Goal: Information Seeking & Learning: Learn about a topic

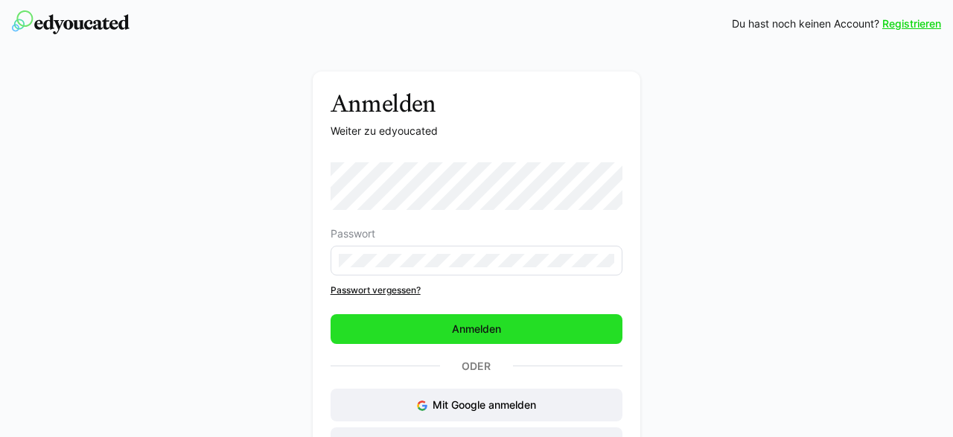
click at [520, 321] on span "Anmelden" at bounding box center [477, 329] width 293 height 30
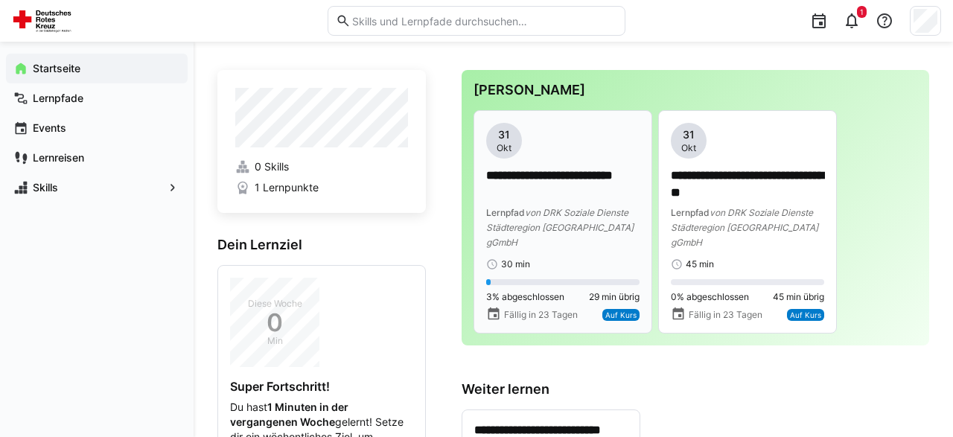
click at [553, 215] on span "von DRK Soziale Dienste Städteregion [GEOGRAPHIC_DATA] gGmbH" at bounding box center [559, 227] width 147 height 41
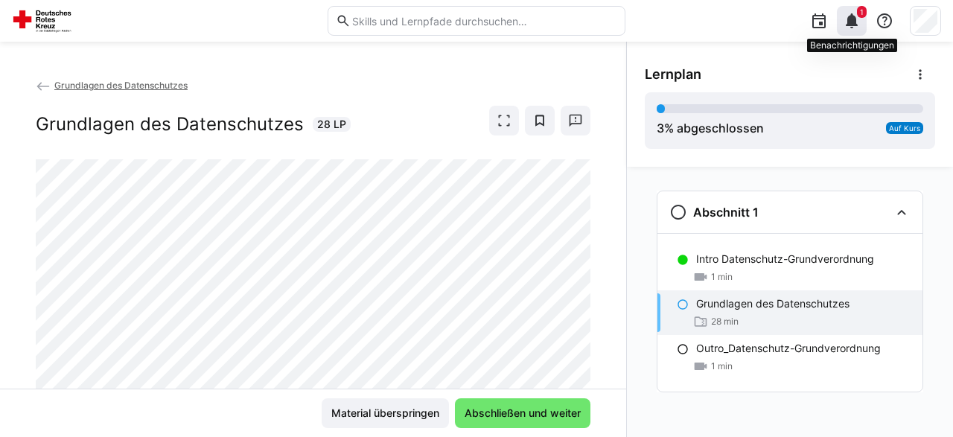
click at [848, 21] on eds-icon at bounding box center [852, 21] width 18 height 18
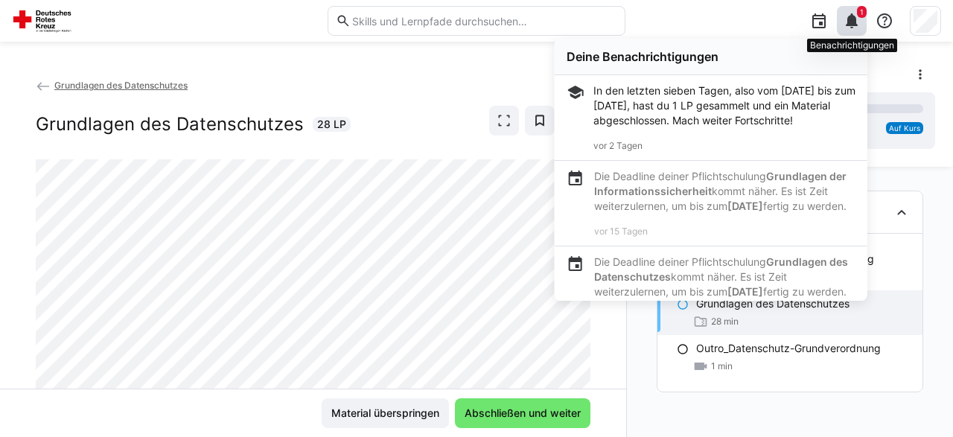
click at [848, 21] on eds-icon at bounding box center [852, 21] width 18 height 18
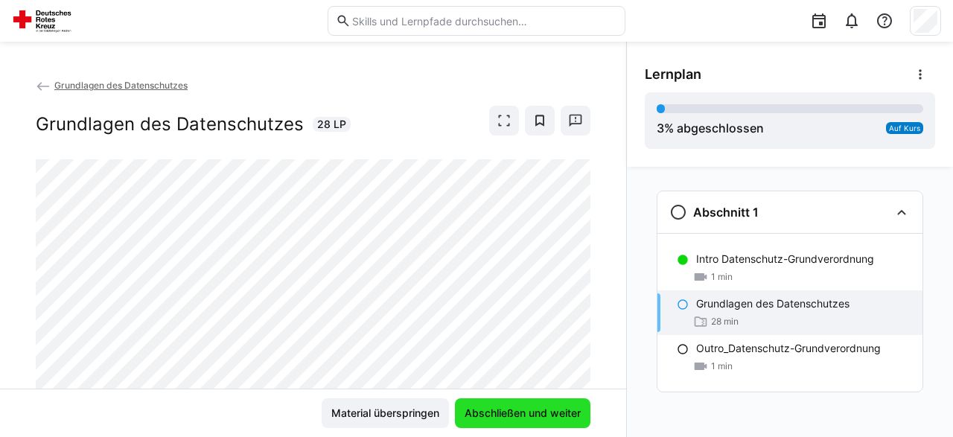
click at [546, 416] on span "Abschließen und weiter" at bounding box center [522, 413] width 121 height 15
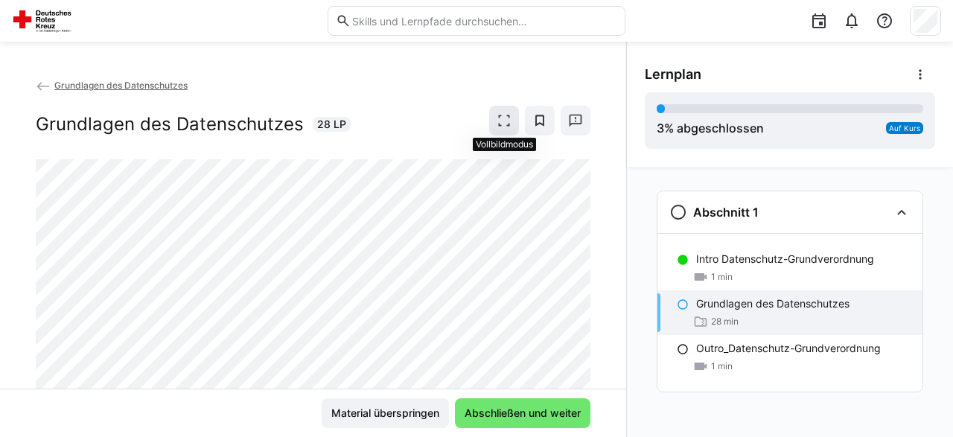
click at [508, 124] on eds-icon at bounding box center [503, 120] width 15 height 15
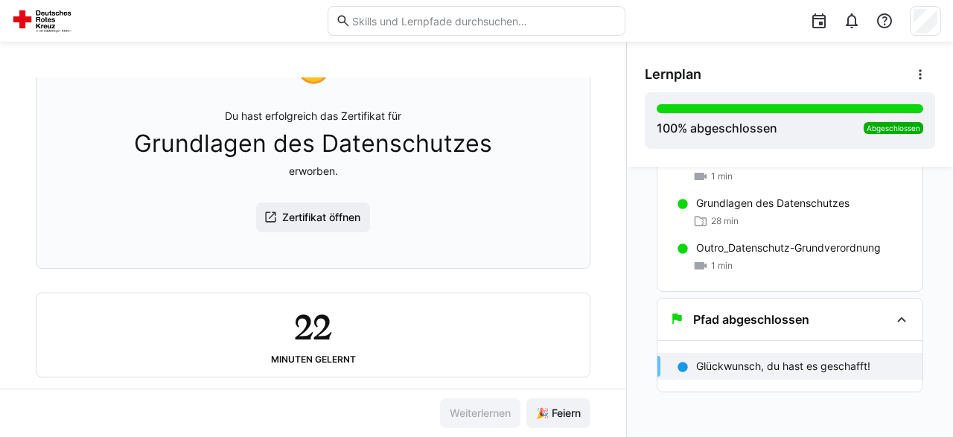
scroll to position [189, 0]
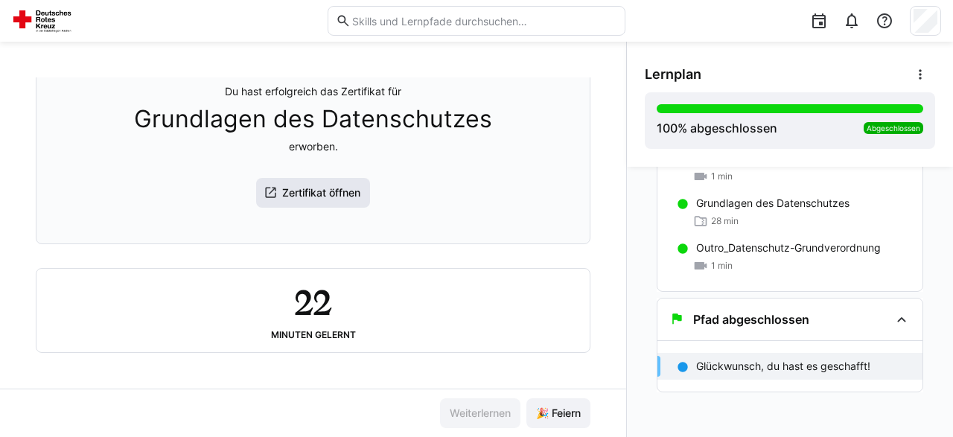
click at [331, 206] on span "Zertifikat öffnen" at bounding box center [313, 193] width 115 height 30
click at [50, 32] on img at bounding box center [45, 21] width 66 height 24
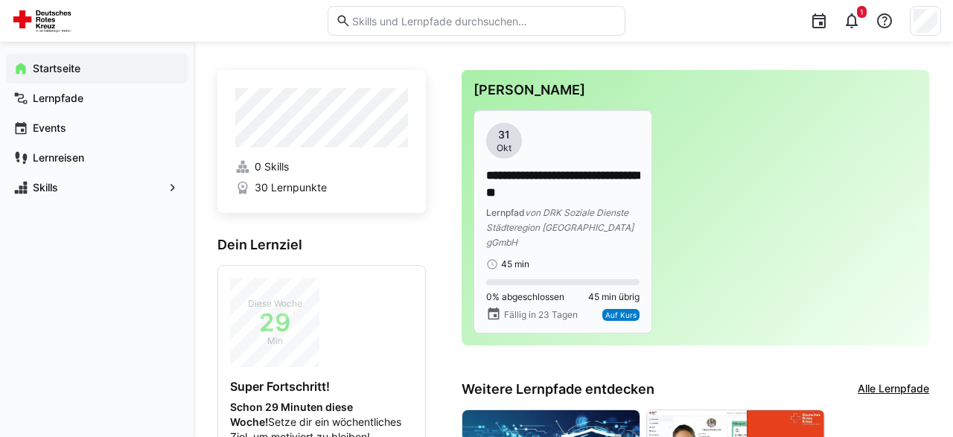
click at [554, 211] on span "von DRK Soziale Dienste Städteregion [GEOGRAPHIC_DATA] gGmbH" at bounding box center [559, 227] width 147 height 41
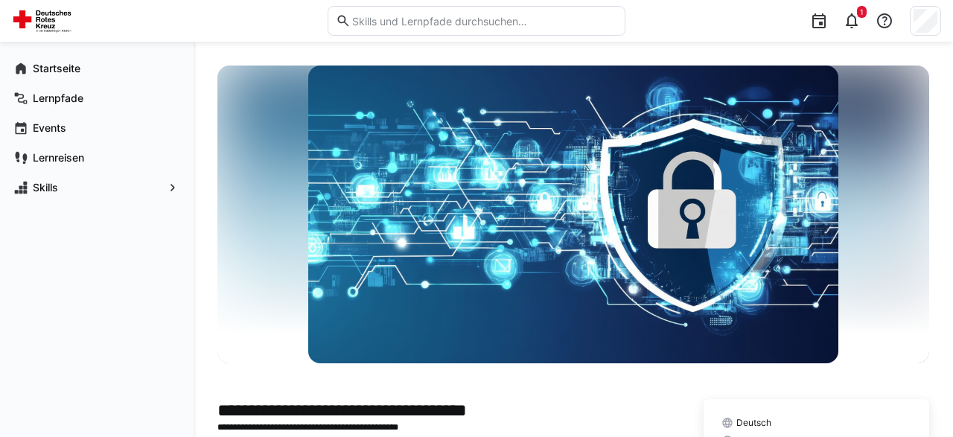
click at [666, 217] on img at bounding box center [572, 215] width 529 height 298
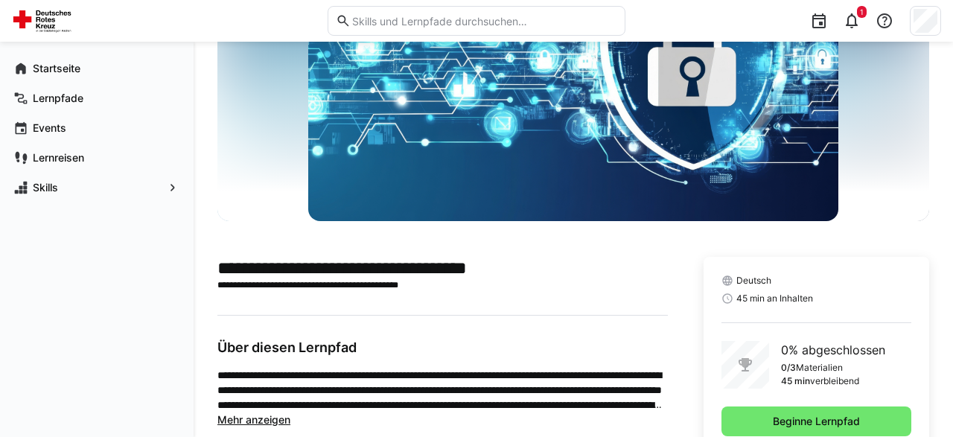
scroll to position [182, 0]
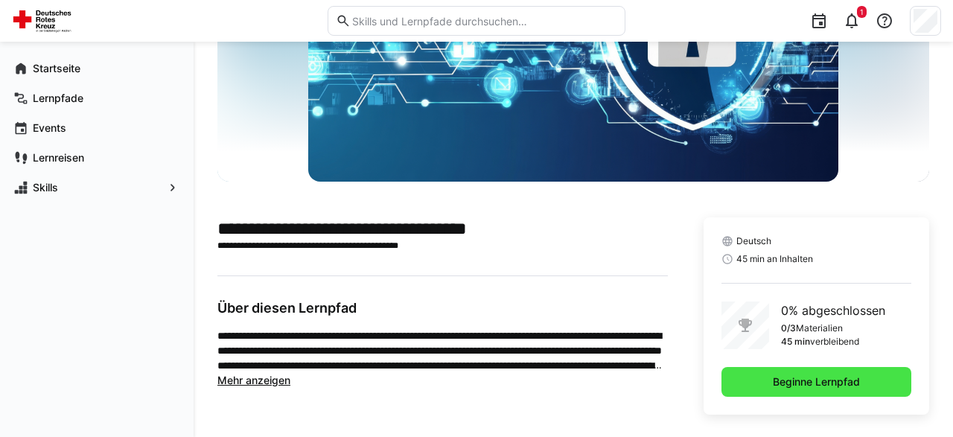
click at [850, 384] on span "Beginne Lernpfad" at bounding box center [816, 381] width 92 height 15
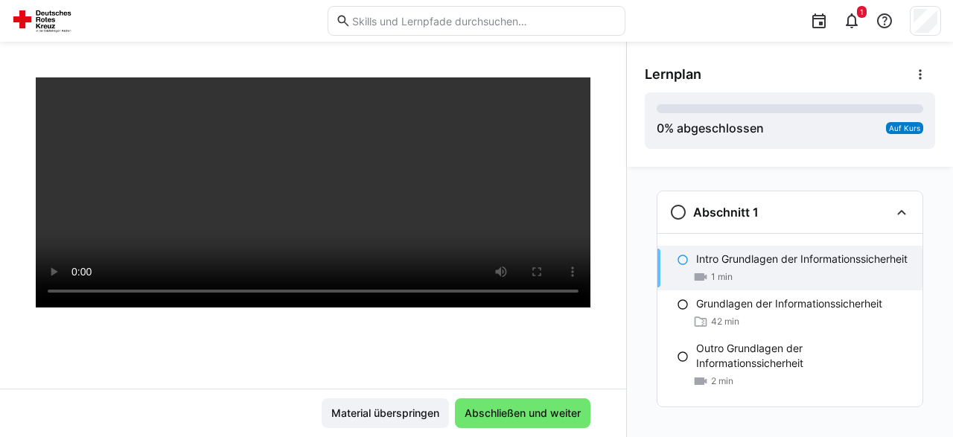
scroll to position [162, 0]
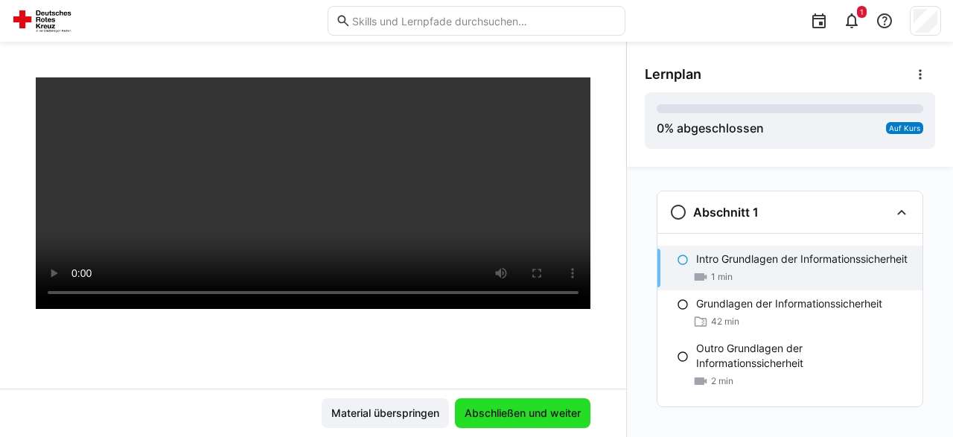
click at [531, 418] on span "Abschließen und weiter" at bounding box center [522, 413] width 121 height 15
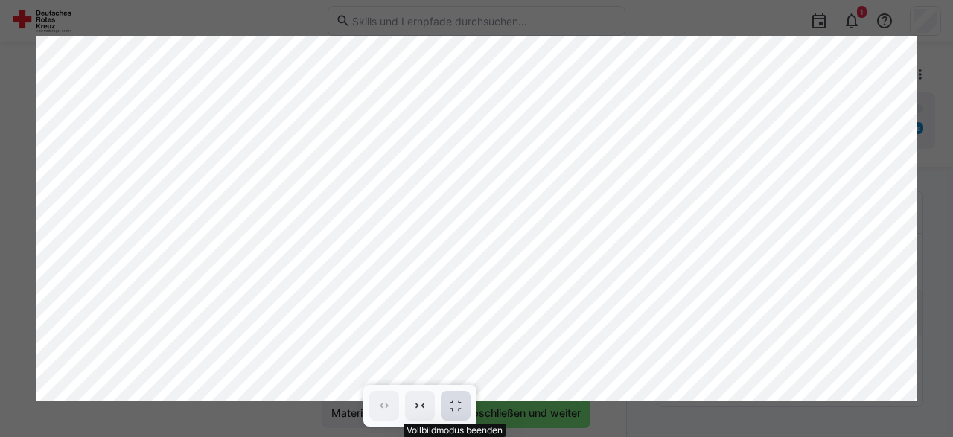
click at [455, 400] on eds-icon at bounding box center [455, 405] width 15 height 15
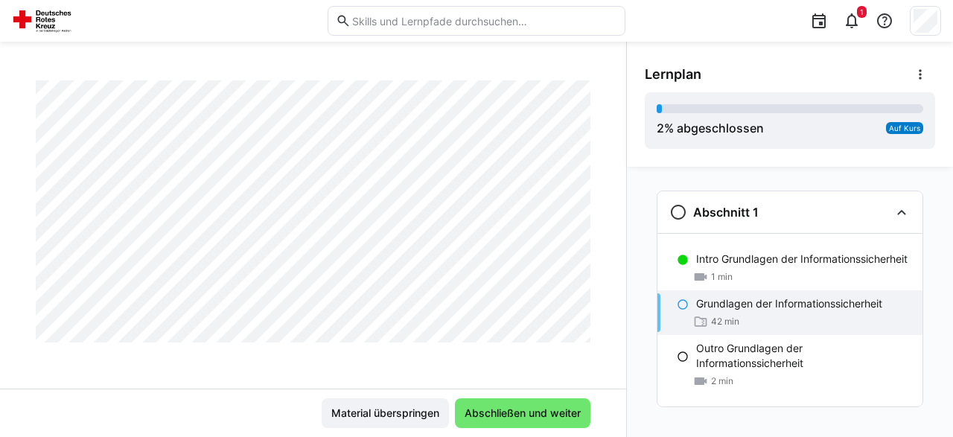
scroll to position [0, 0]
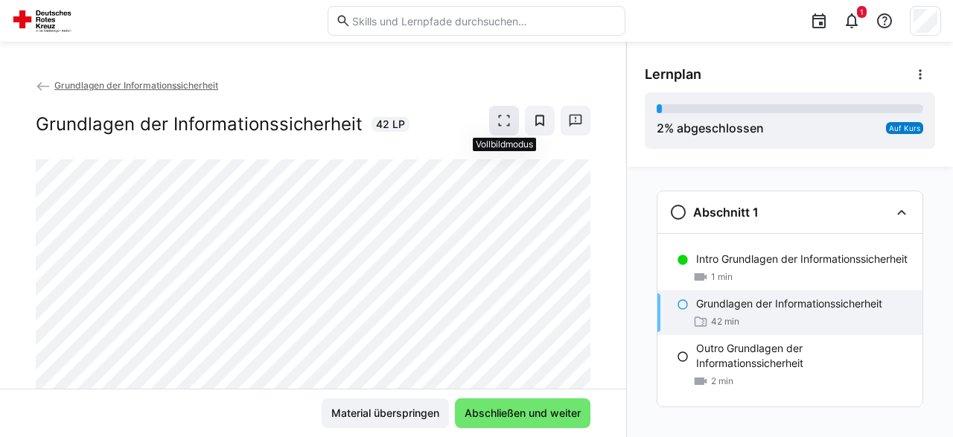
click at [508, 128] on span at bounding box center [504, 121] width 30 height 30
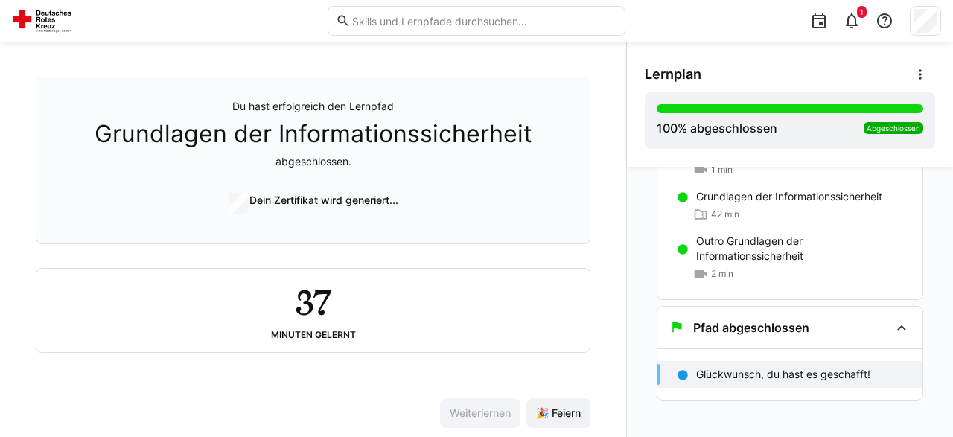
scroll to position [108, 0]
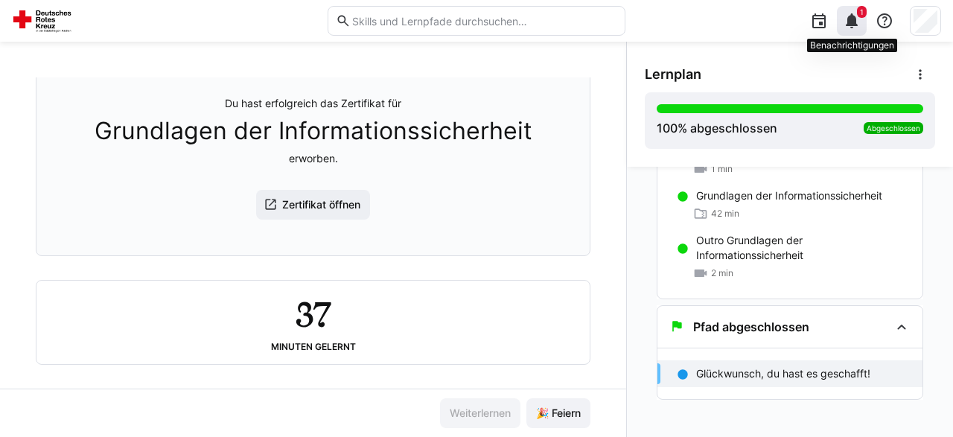
click at [842, 29] on div "1" at bounding box center [852, 21] width 30 height 30
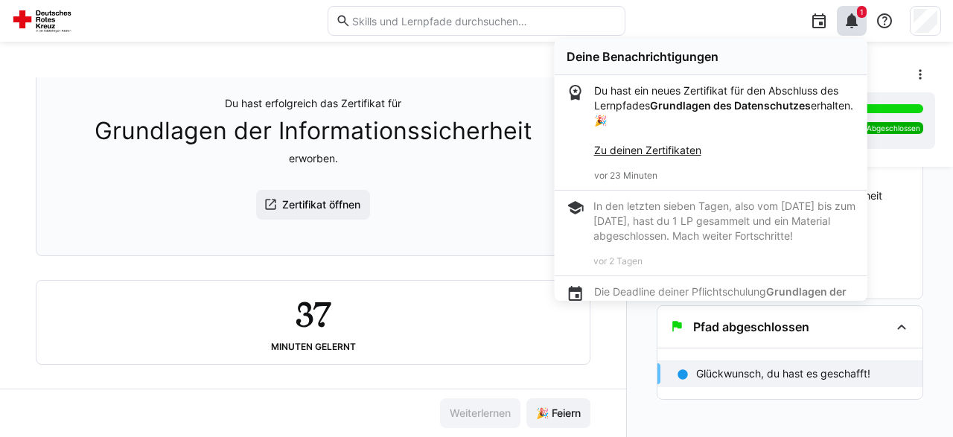
click at [694, 109] on strong "Grundlagen des Datenschutzes" at bounding box center [729, 105] width 161 height 13
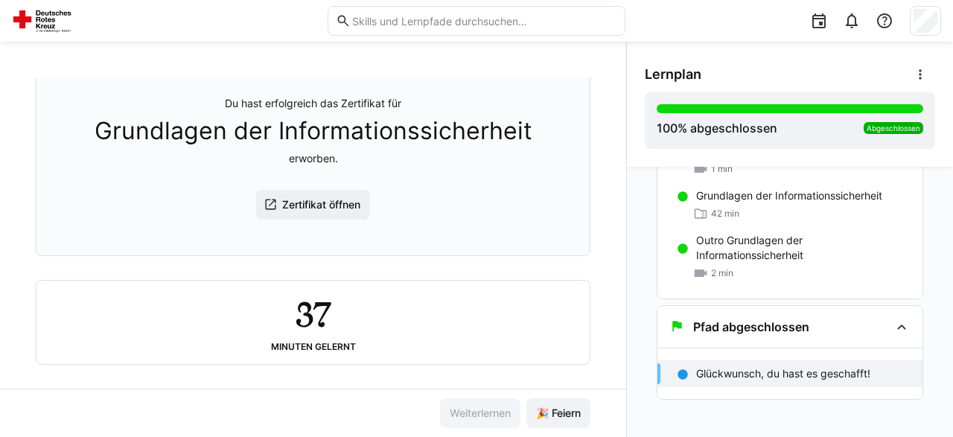
click at [62, 20] on img at bounding box center [45, 21] width 66 height 24
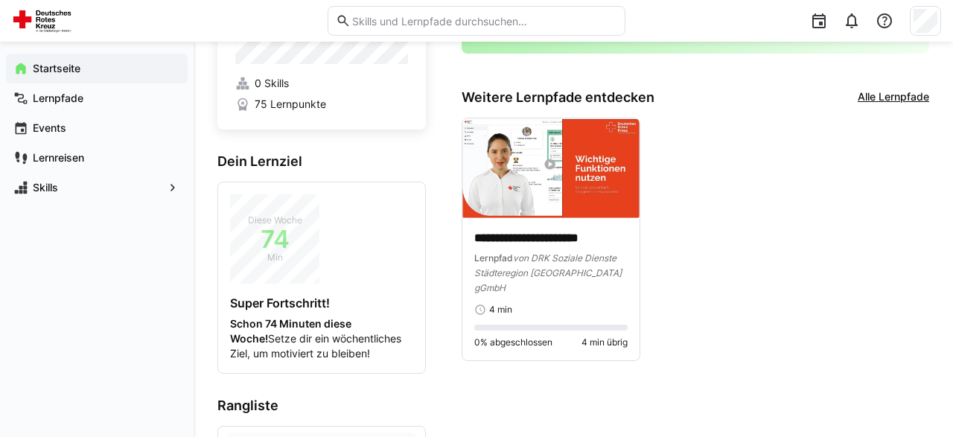
scroll to position [84, 0]
click at [563, 267] on span "von DRK Soziale Dienste Städteregion [GEOGRAPHIC_DATA] gGmbH" at bounding box center [547, 272] width 147 height 41
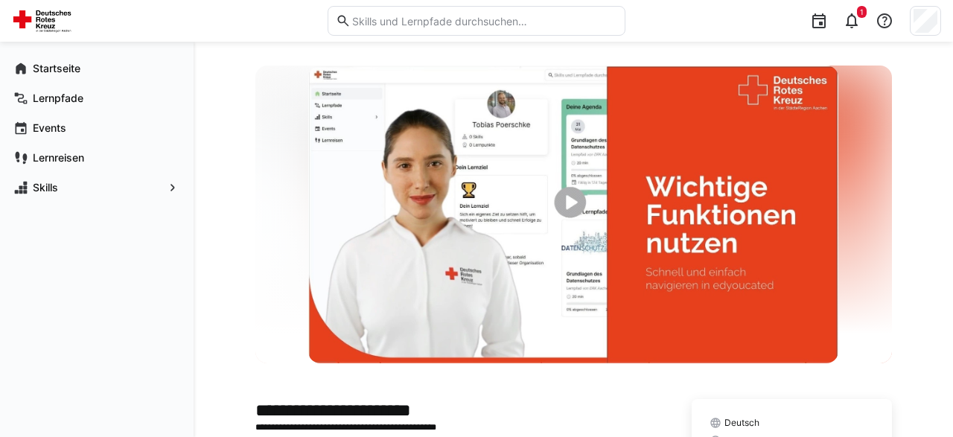
click at [570, 197] on img at bounding box center [572, 215] width 529 height 298
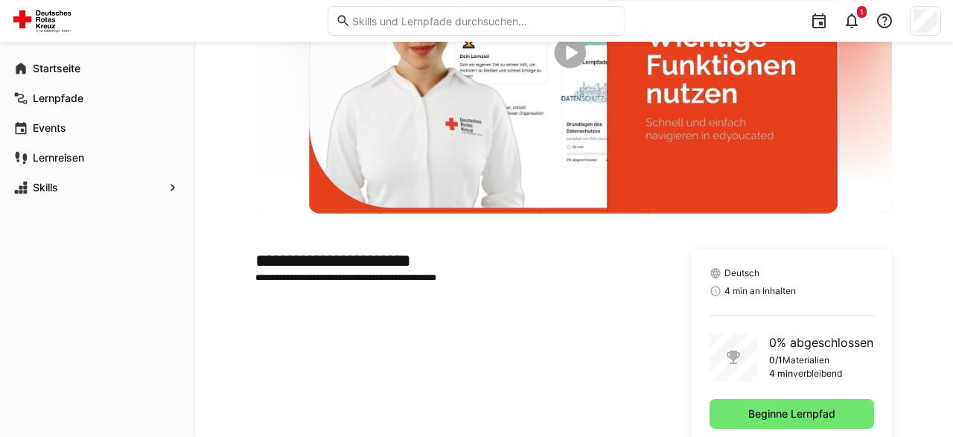
scroll to position [182, 0]
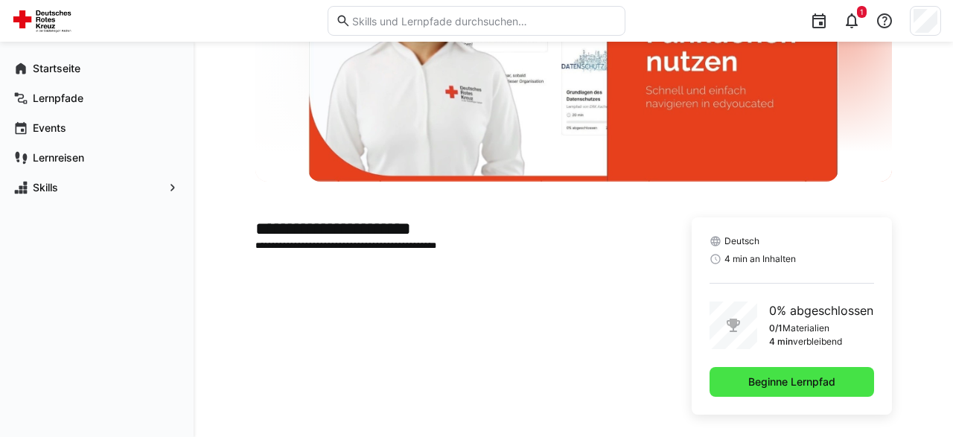
click at [784, 376] on span "Beginne Lernpfad" at bounding box center [792, 381] width 92 height 15
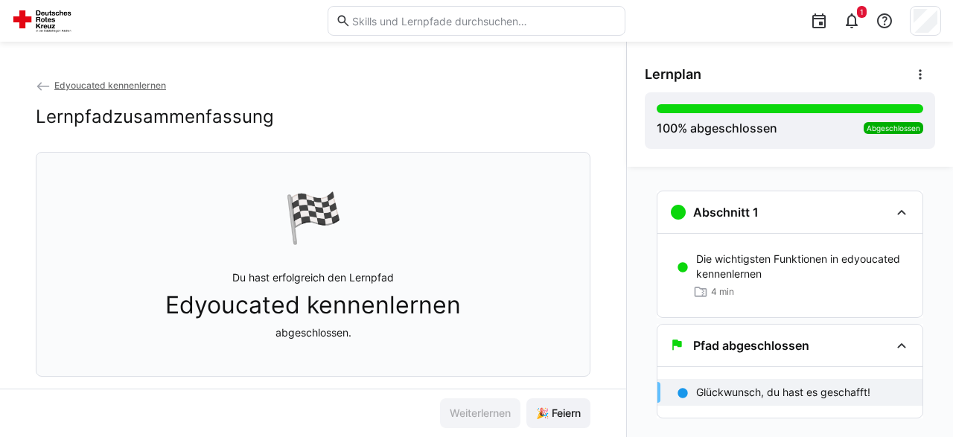
scroll to position [135, 0]
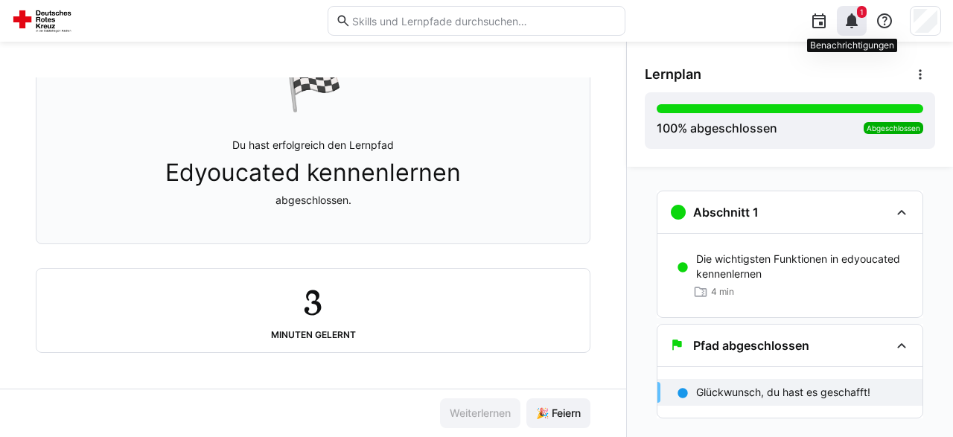
click at [853, 8] on div "1" at bounding box center [852, 21] width 30 height 30
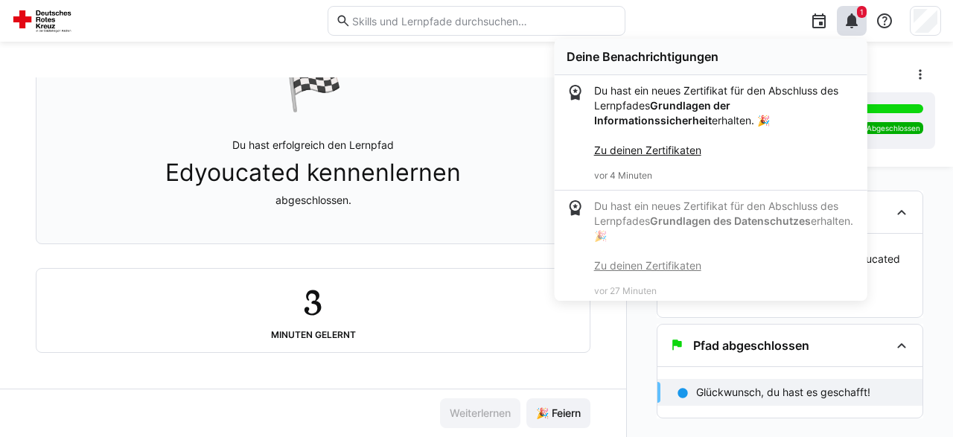
click at [60, 19] on img at bounding box center [45, 21] width 66 height 24
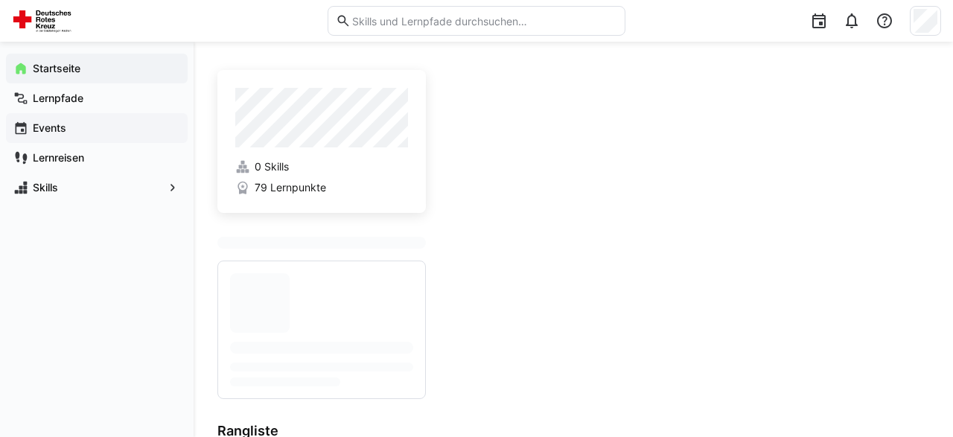
click at [0, 0] on app-navigation-label "Events" at bounding box center [0, 0] width 0 height 0
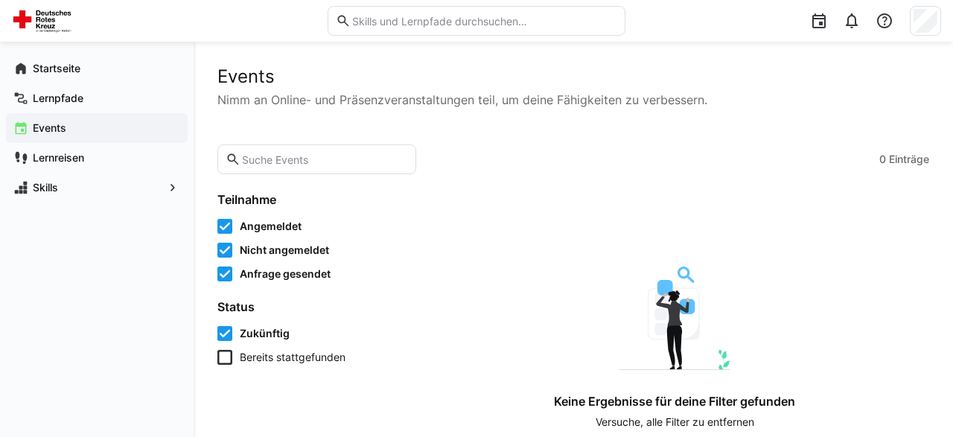
click at [303, 363] on span "Bereits stattgefunden" at bounding box center [293, 357] width 106 height 15
click at [304, 351] on span "Bereits stattgefunden" at bounding box center [295, 357] width 110 height 15
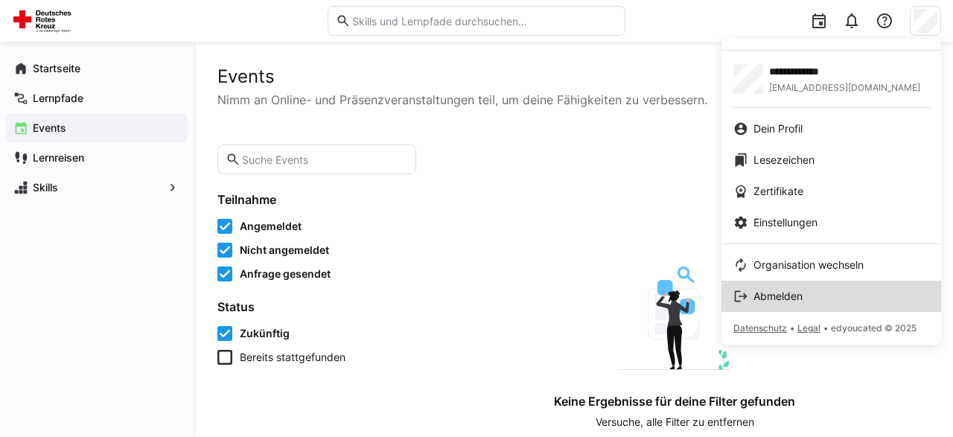
click at [793, 297] on span "Abmelden" at bounding box center [777, 296] width 49 height 15
